Goal: Find specific page/section: Find specific page/section

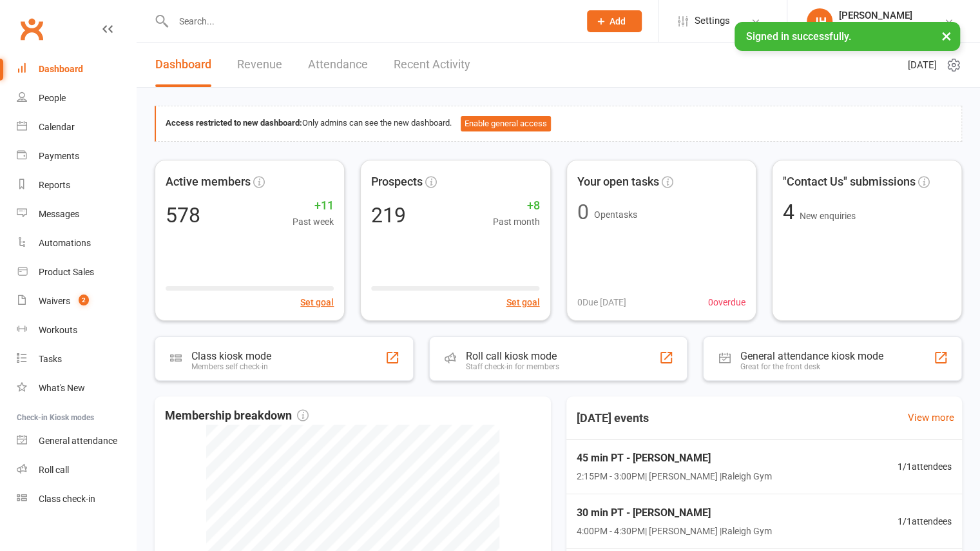
click at [285, 29] on input "text" at bounding box center [369, 21] width 401 height 18
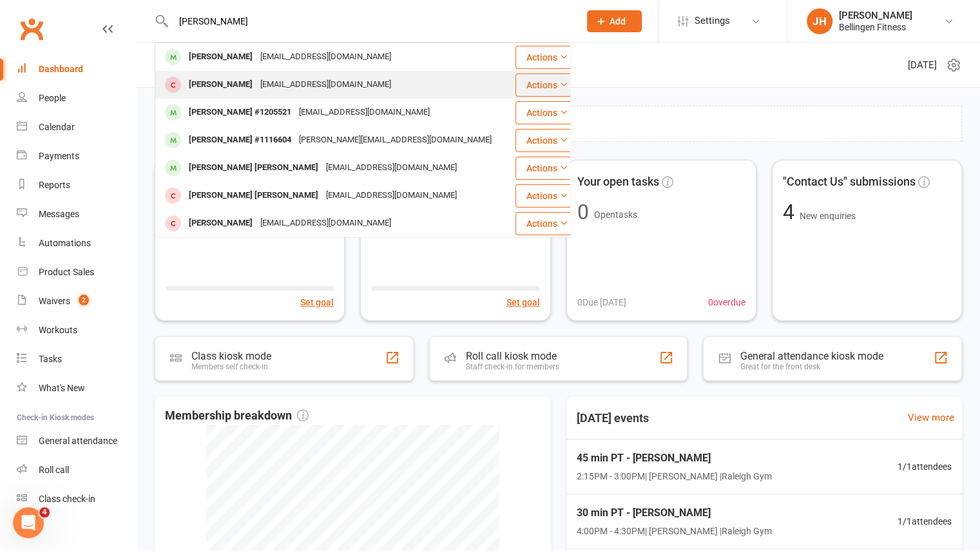
type input "[PERSON_NAME]"
click at [281, 82] on div "[EMAIL_ADDRESS][DOMAIN_NAME]" at bounding box center [325, 84] width 139 height 19
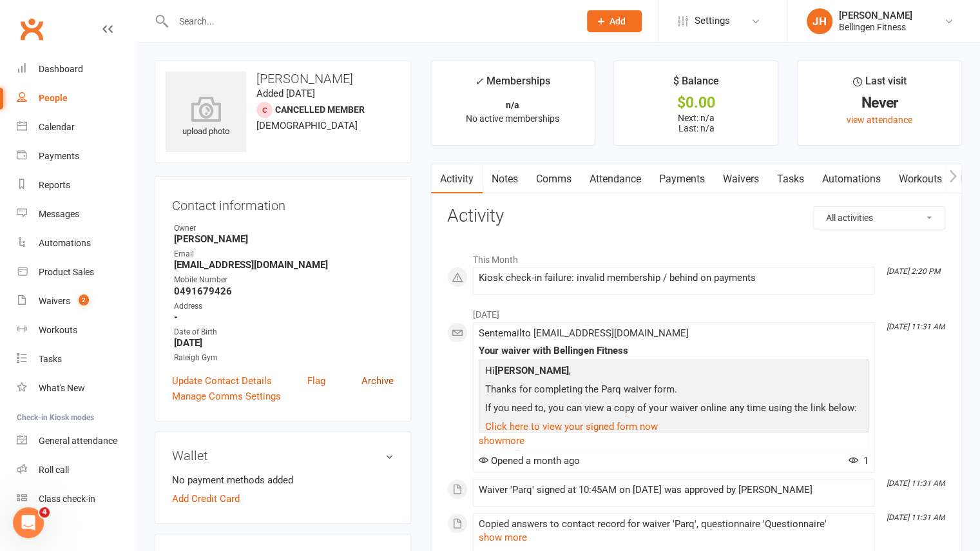
click at [372, 381] on link "Archive" at bounding box center [377, 380] width 32 height 15
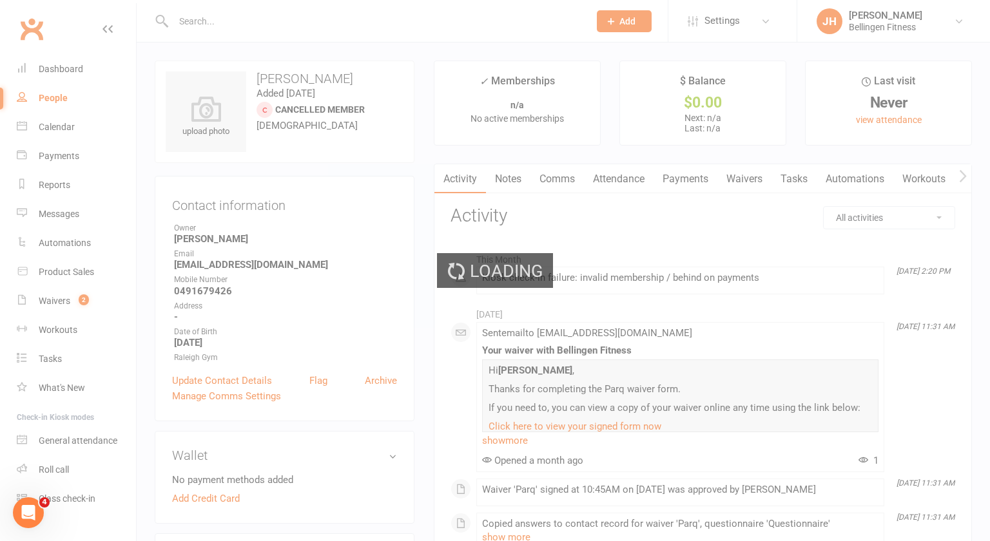
select select "100"
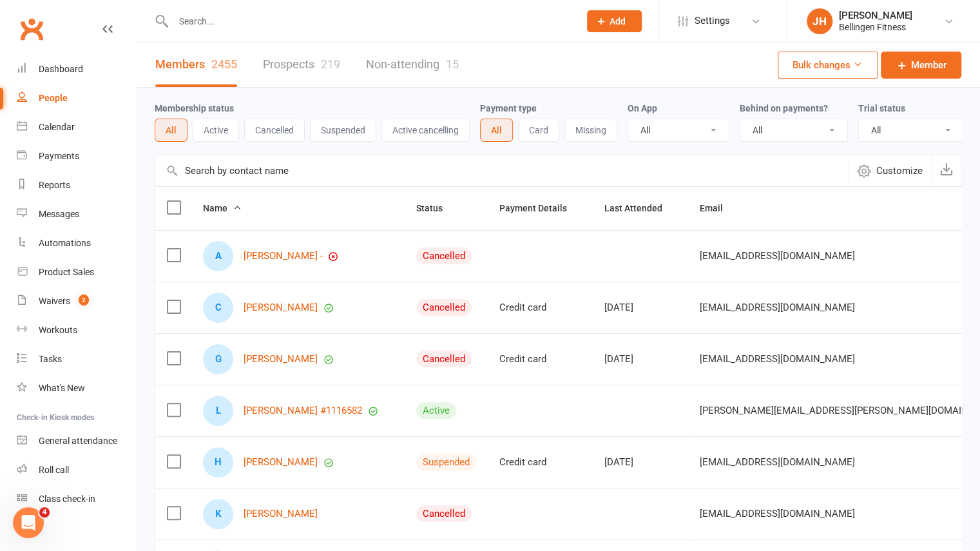
click at [276, 18] on input "text" at bounding box center [369, 21] width 401 height 18
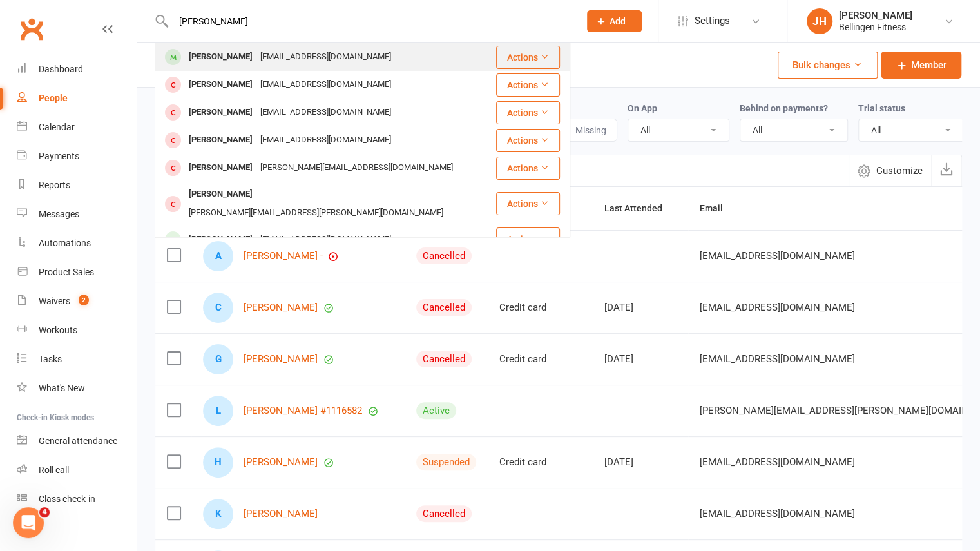
type input "[PERSON_NAME]"
click at [277, 55] on div "[EMAIL_ADDRESS][DOMAIN_NAME]" at bounding box center [325, 57] width 139 height 19
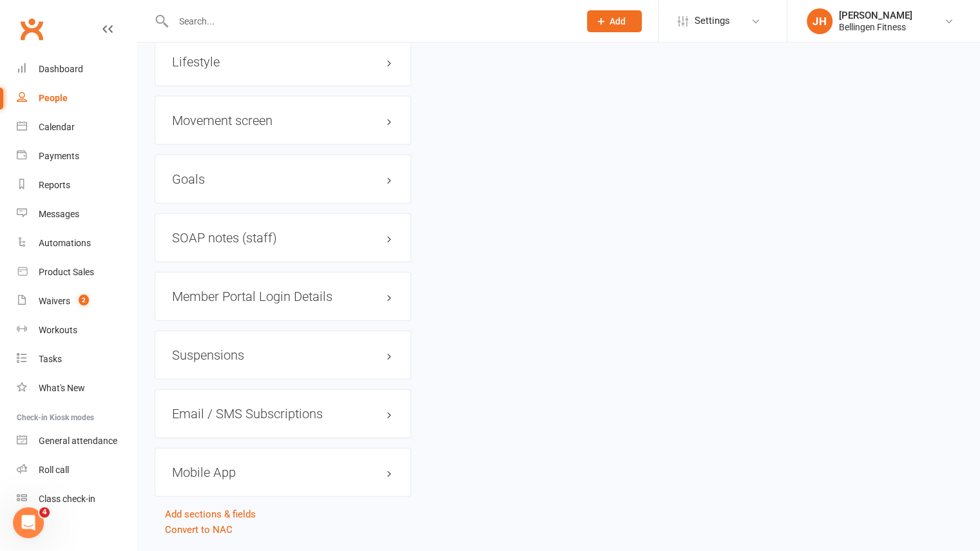
scroll to position [1676, 0]
click at [216, 121] on h3 "Movement screen edit" at bounding box center [283, 124] width 222 height 14
